Goal: Find specific page/section: Find specific page/section

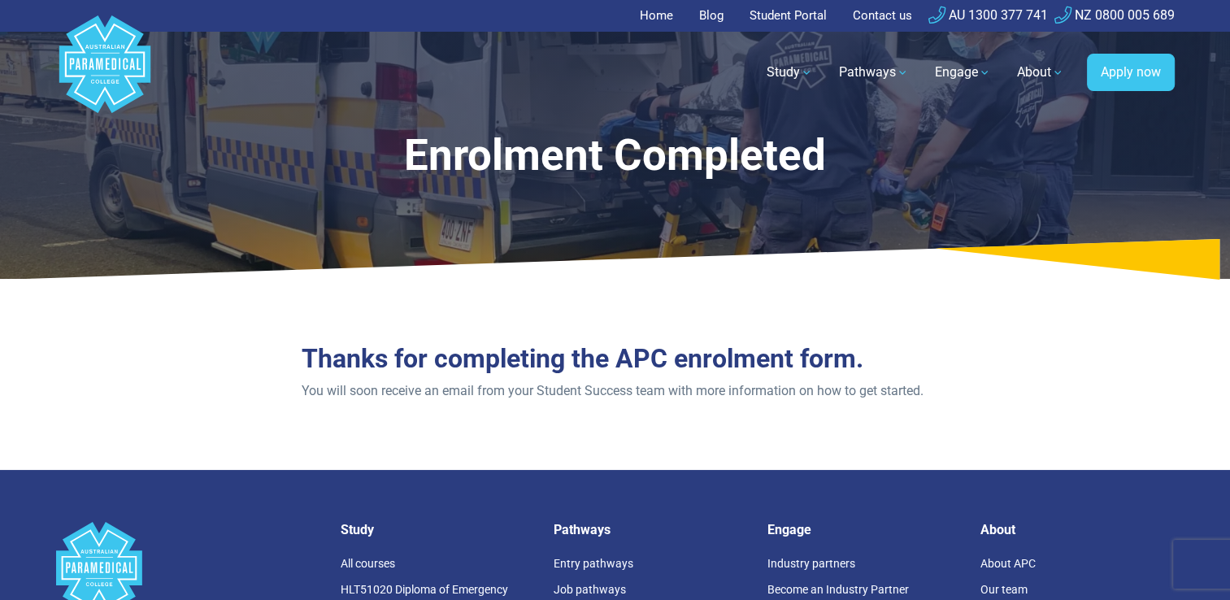
click at [764, 20] on link "Student Portal" at bounding box center [788, 16] width 97 height 32
click at [764, 11] on link "Student Portal" at bounding box center [788, 16] width 97 height 32
click at [611, 16] on link "Student Portal" at bounding box center [788, 16] width 97 height 32
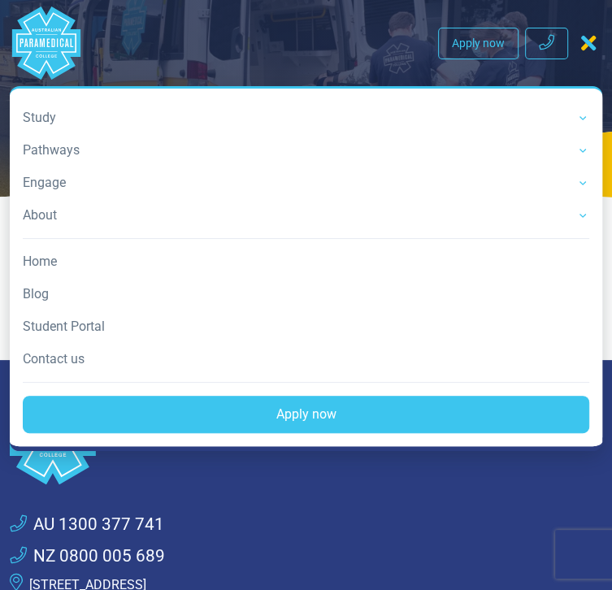
click at [57, 317] on link "Student Portal" at bounding box center [306, 326] width 567 height 33
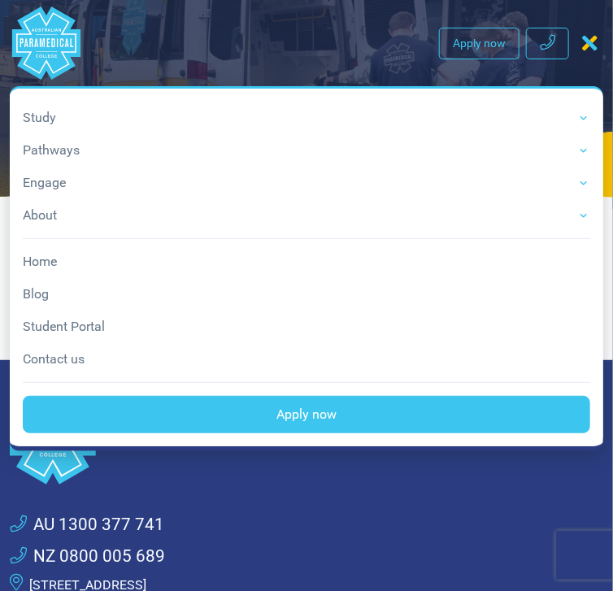
click at [66, 327] on link "Student Portal" at bounding box center [306, 326] width 567 height 33
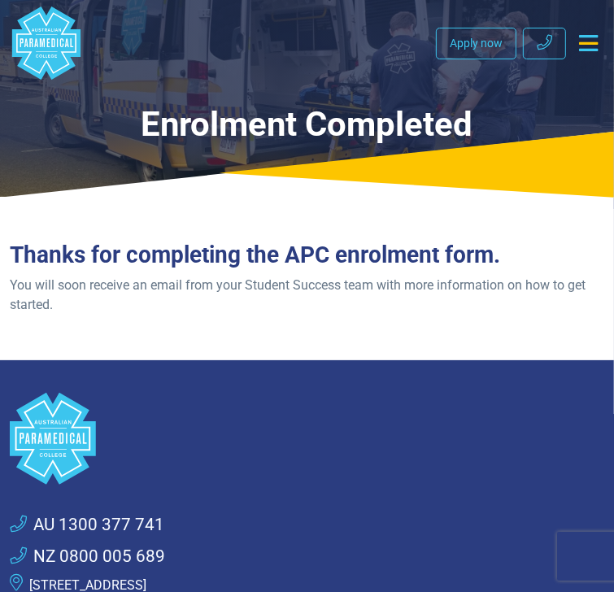
click at [588, 45] on icon "Toggle navigation" at bounding box center [588, 43] width 19 height 16
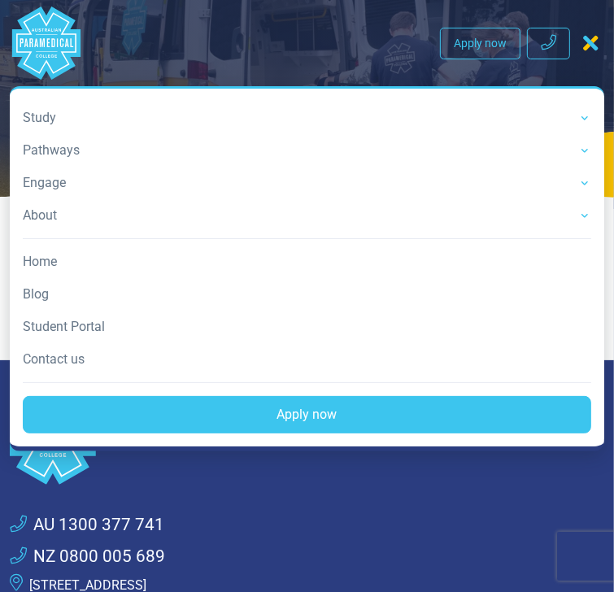
click at [48, 318] on link "Student Portal" at bounding box center [307, 326] width 568 height 33
